Goal: Find specific page/section: Find specific page/section

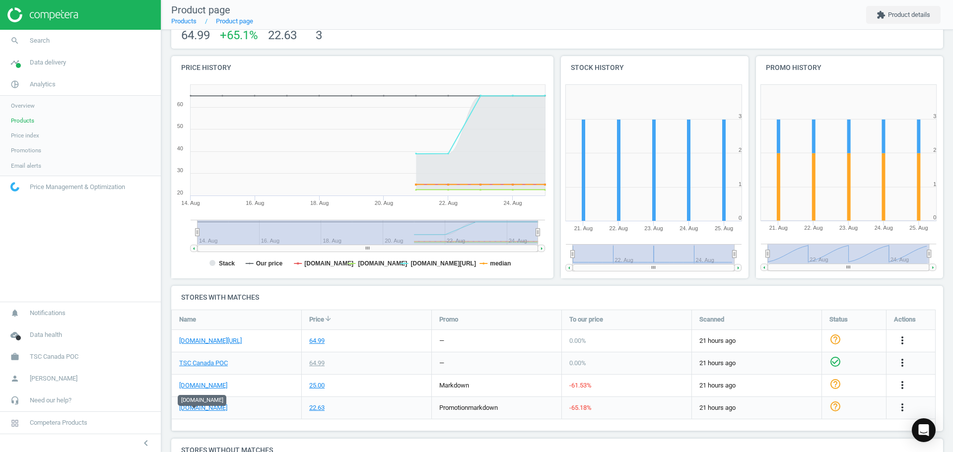
scroll to position [65, 0]
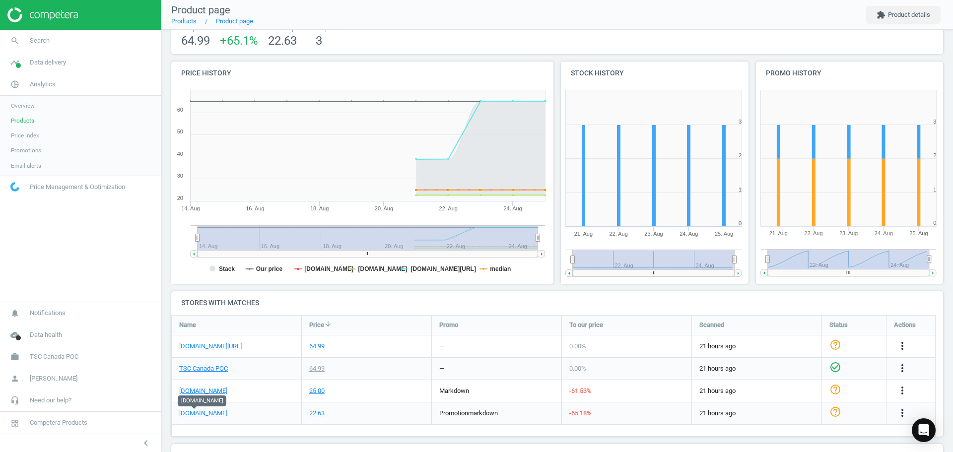
click at [25, 122] on span "Products" at bounding box center [22, 121] width 23 height 8
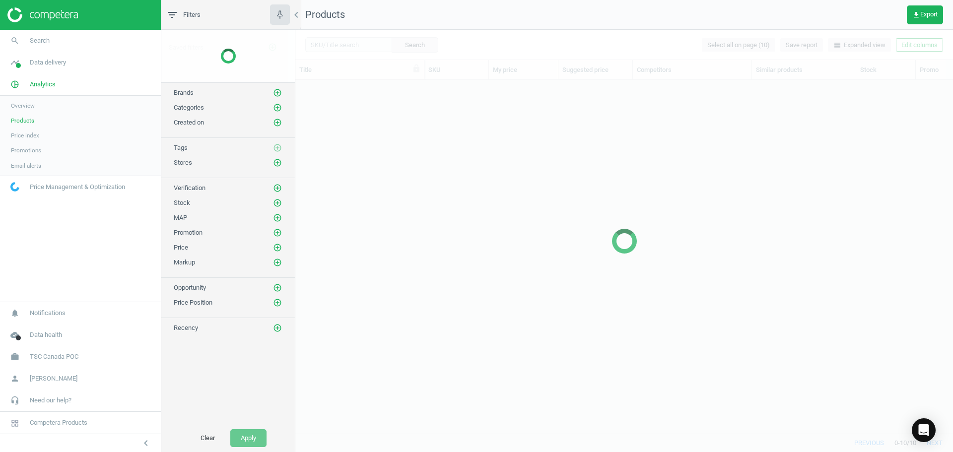
scroll to position [339, 650]
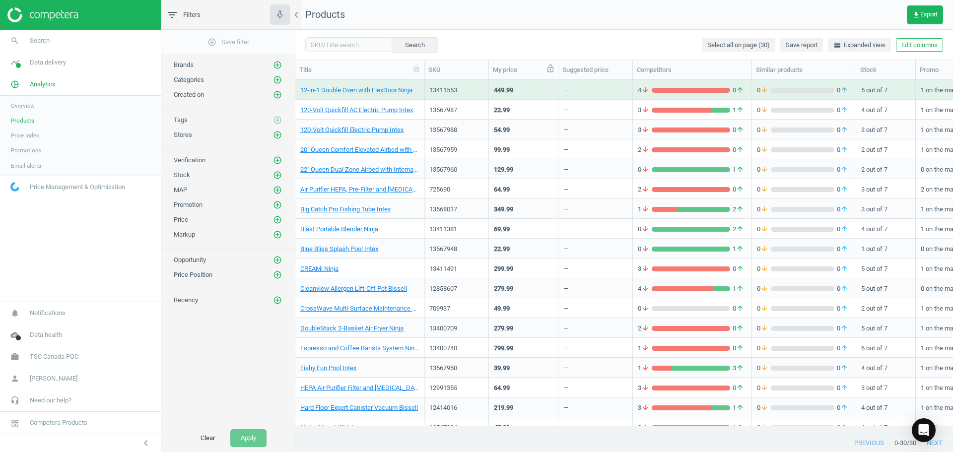
click at [549, 69] on icon at bounding box center [550, 68] width 9 height 9
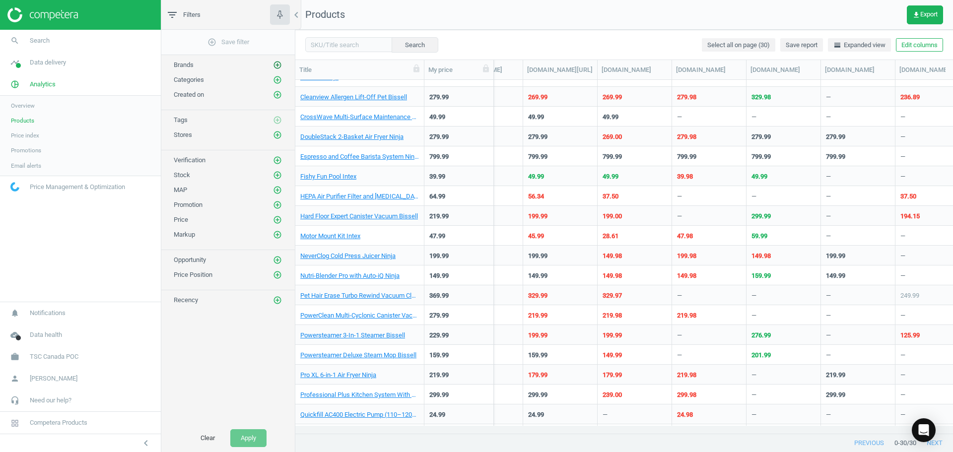
click at [275, 69] on icon "add_circle_outline" at bounding box center [277, 65] width 9 height 9
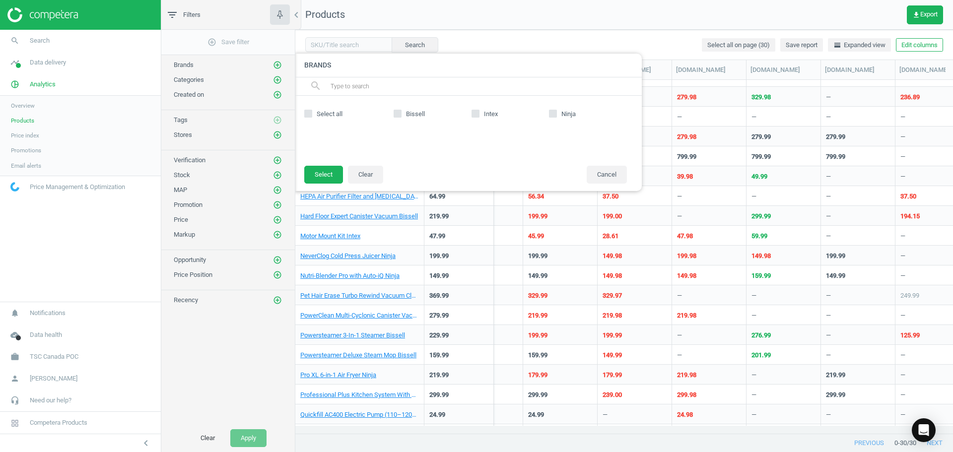
click at [558, 112] on label "Ninja" at bounding box center [588, 114] width 78 height 9
click at [557, 112] on input "Ninja" at bounding box center [553, 113] width 6 height 6
checkbox input "true"
click at [334, 178] on button "Select" at bounding box center [323, 175] width 39 height 18
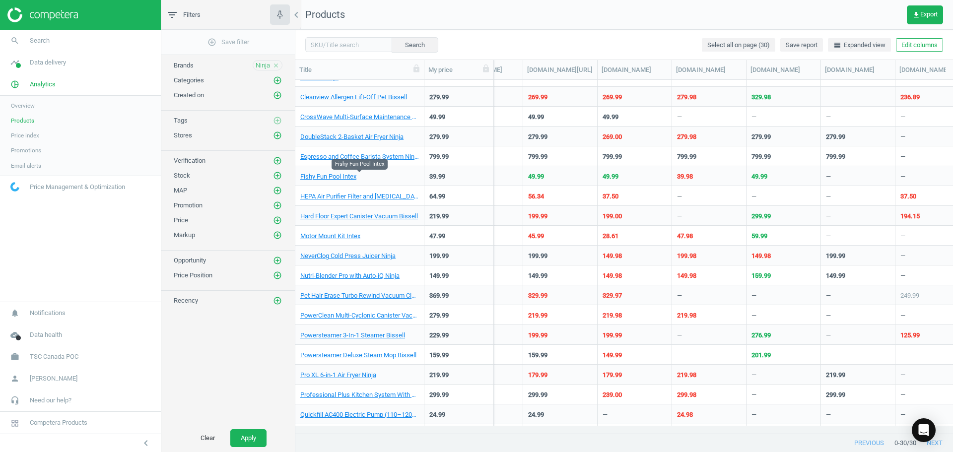
scroll to position [0, 0]
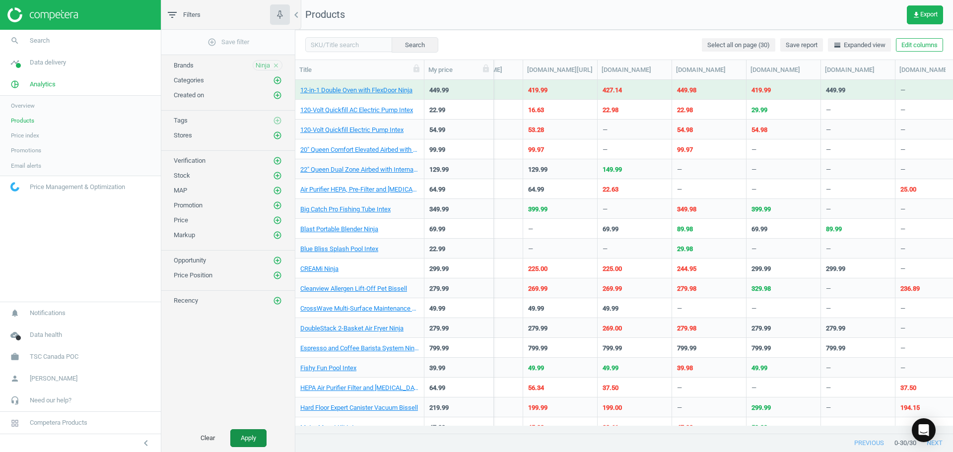
click at [240, 437] on button "Apply" at bounding box center [248, 438] width 36 height 18
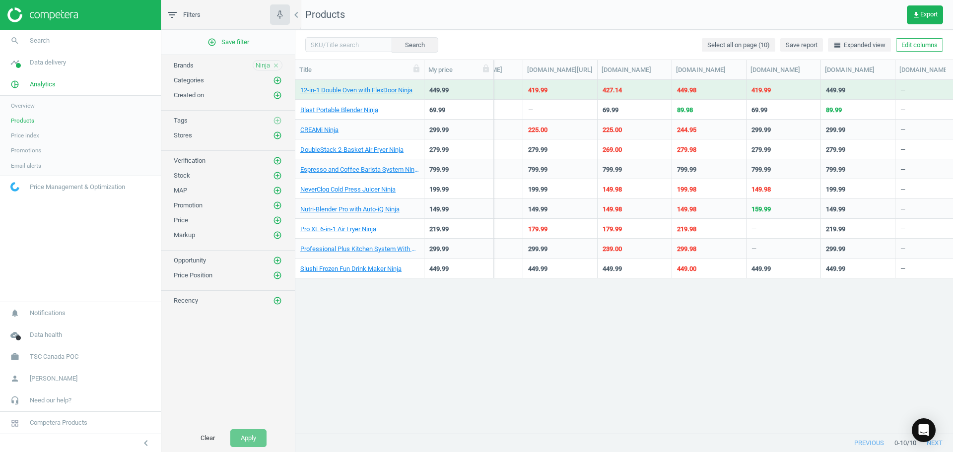
click at [24, 138] on span "Price index" at bounding box center [25, 136] width 28 height 8
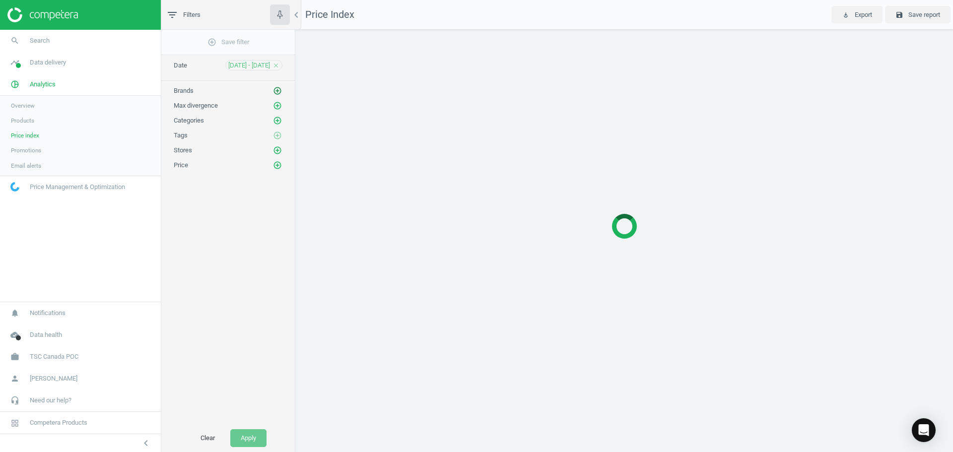
click at [277, 92] on icon "add_circle_outline" at bounding box center [277, 90] width 9 height 9
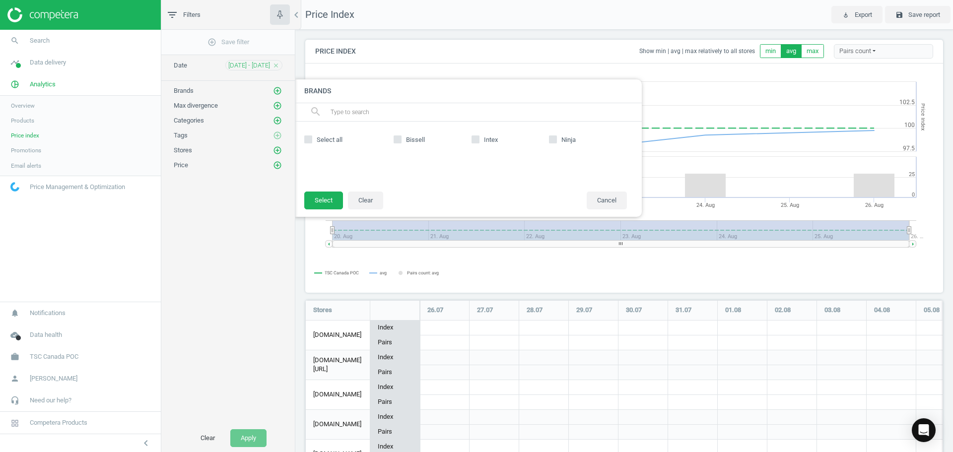
scroll to position [276, 646]
click at [555, 140] on input "Ninja" at bounding box center [553, 139] width 6 height 6
checkbox input "true"
click at [321, 204] on button "Select" at bounding box center [323, 201] width 39 height 18
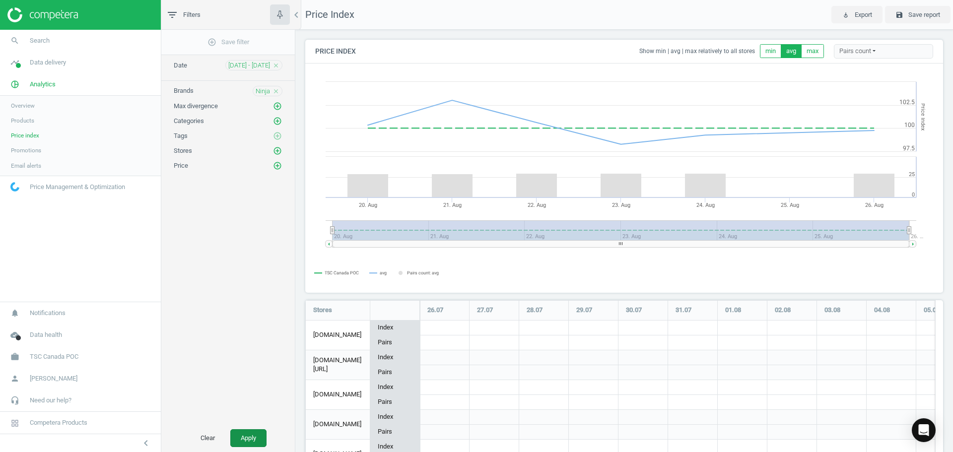
click at [256, 441] on button "Apply" at bounding box center [248, 438] width 36 height 18
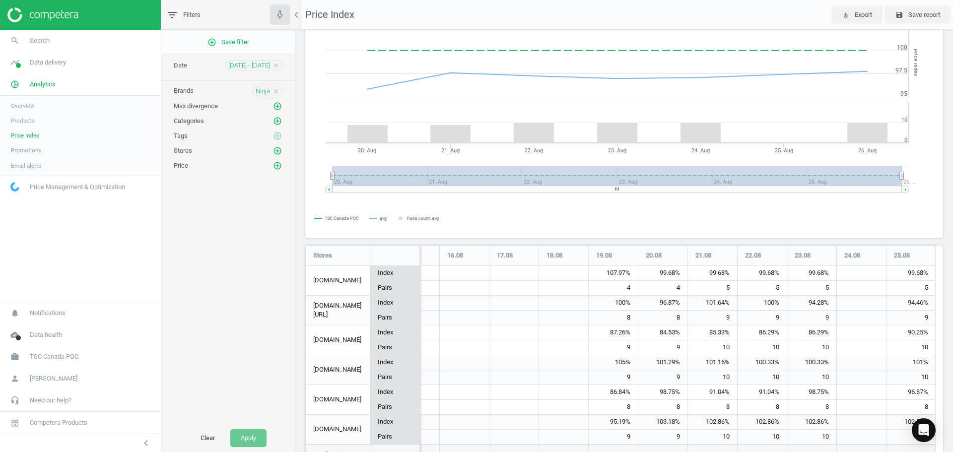
scroll to position [55, 0]
click at [24, 124] on span "Products" at bounding box center [22, 121] width 23 height 8
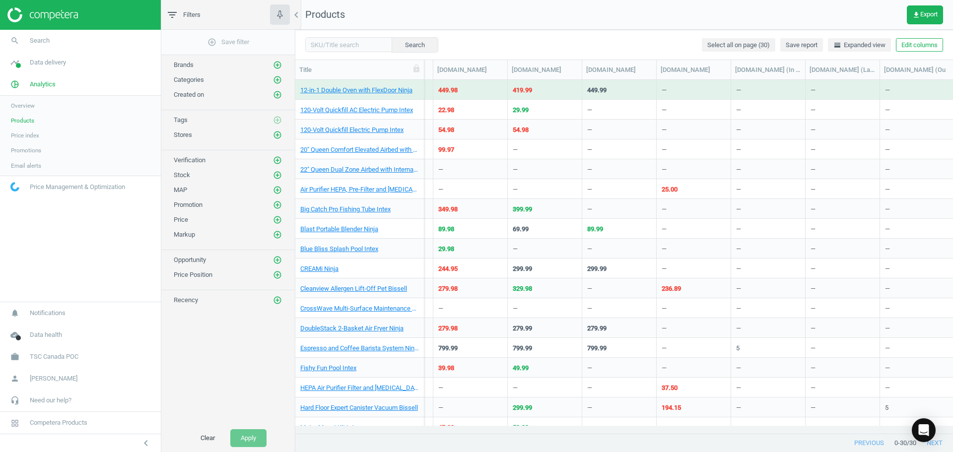
scroll to position [0, 781]
click at [33, 150] on span "Promotions" at bounding box center [26, 150] width 30 height 8
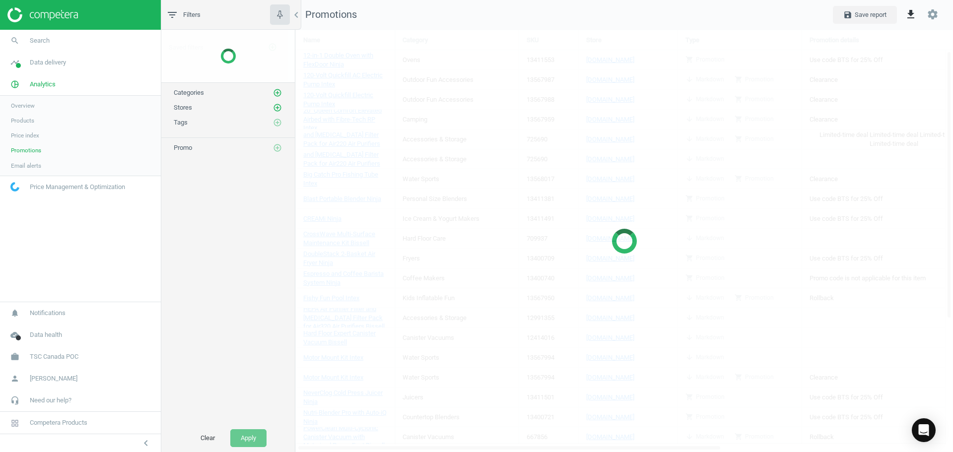
scroll to position [438, 673]
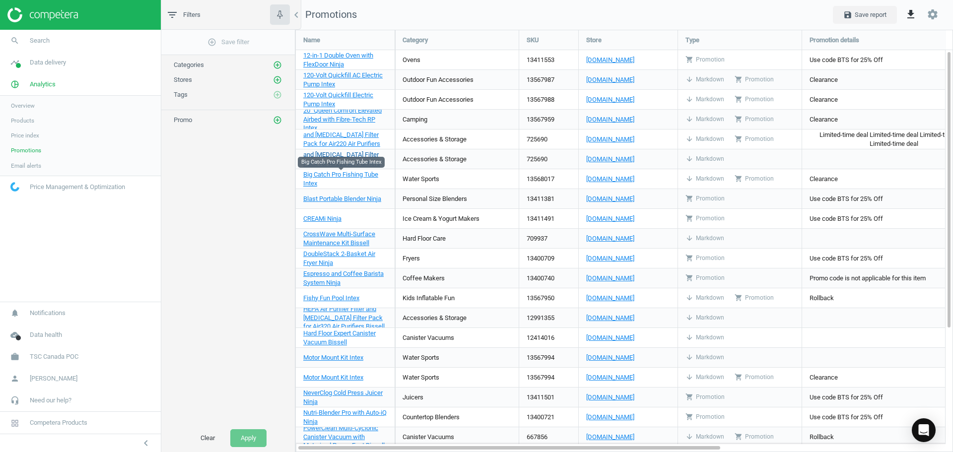
drag, startPoint x: 204, startPoint y: 434, endPoint x: 351, endPoint y: 155, distance: 315.4
click at [351, 155] on div "filter_list Filters chevron_left add_circle_outline Save filter Categories add_…" at bounding box center [557, 226] width 792 height 452
click at [17, 104] on span "Overview" at bounding box center [23, 106] width 24 height 8
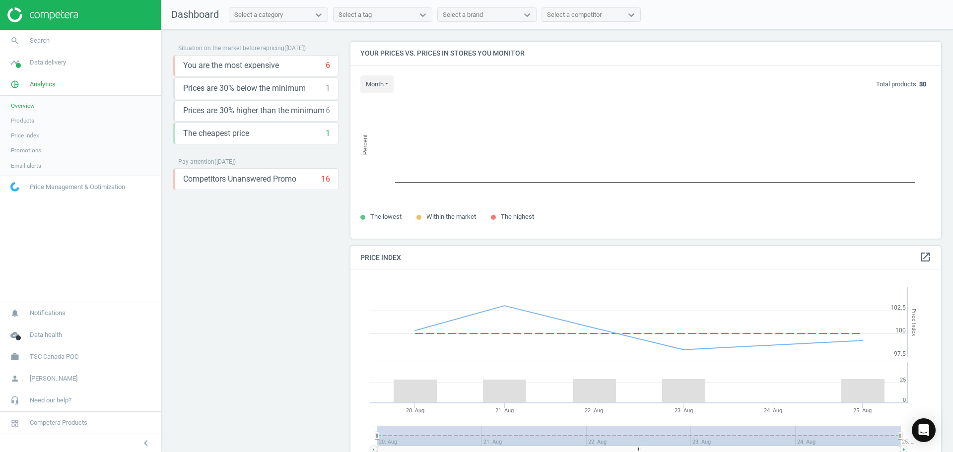
scroll to position [244, 599]
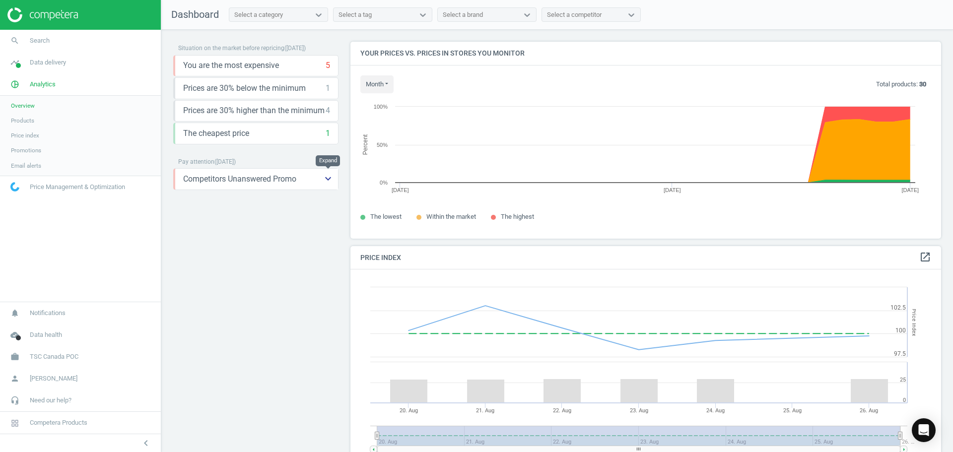
click at [331, 183] on icon "keyboard_arrow_down" at bounding box center [328, 179] width 12 height 12
click at [209, 200] on button "storage" at bounding box center [217, 201] width 23 height 23
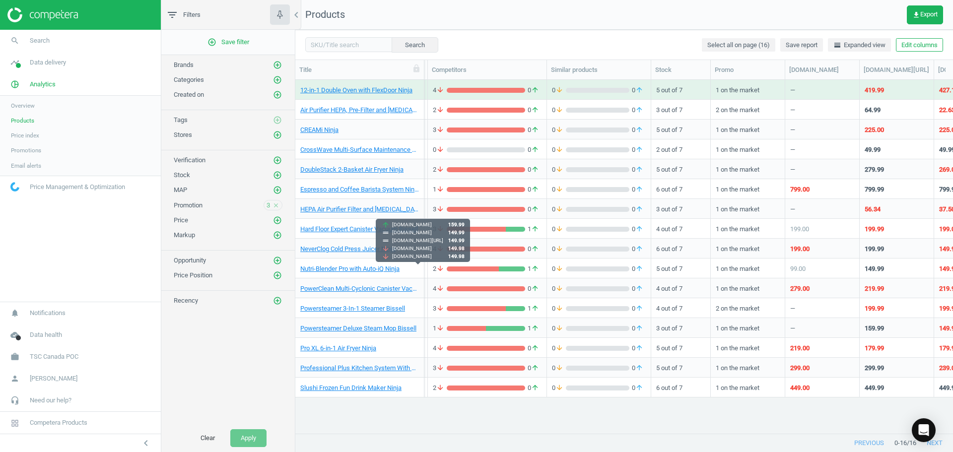
scroll to position [0, 205]
